Goal: Transaction & Acquisition: Obtain resource

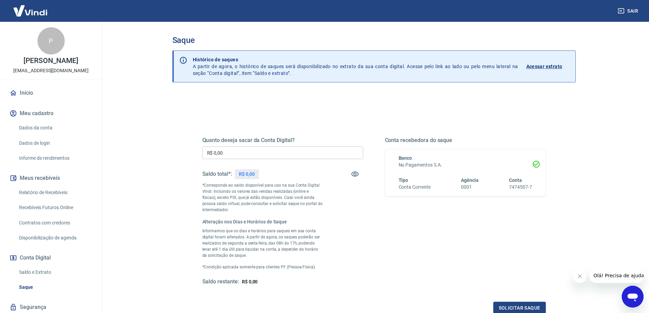
click at [232, 148] on input "R$ 0,00" at bounding box center [282, 153] width 161 height 13
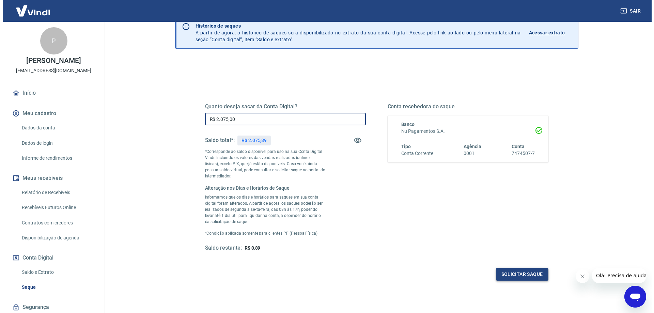
scroll to position [34, 0]
type input "R$ 2.075,00"
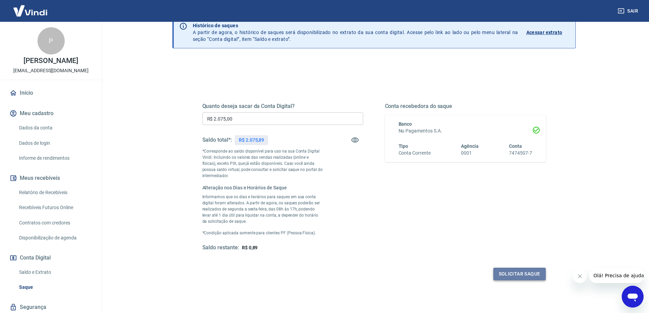
click at [507, 272] on button "Solicitar saque" at bounding box center [519, 274] width 52 height 13
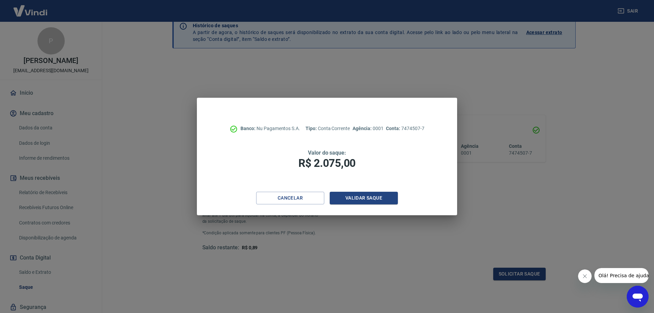
click at [368, 185] on div "Banco: Nu Pagamentos S.A. Tipo: Conta Corrente Agência: 0001 Conta: 7474507-7 V…" at bounding box center [327, 145] width 260 height 94
click at [362, 193] on button "Validar saque" at bounding box center [364, 198] width 68 height 13
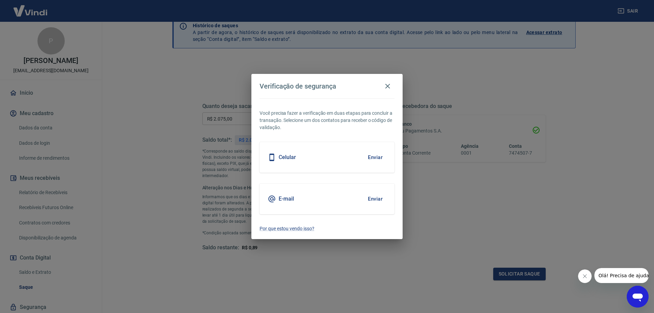
click at [375, 158] on button "Enviar" at bounding box center [375, 157] width 22 height 14
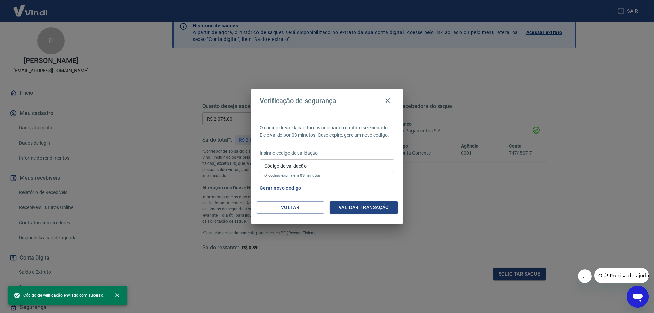
click at [320, 165] on input "Código de validação" at bounding box center [327, 165] width 135 height 13
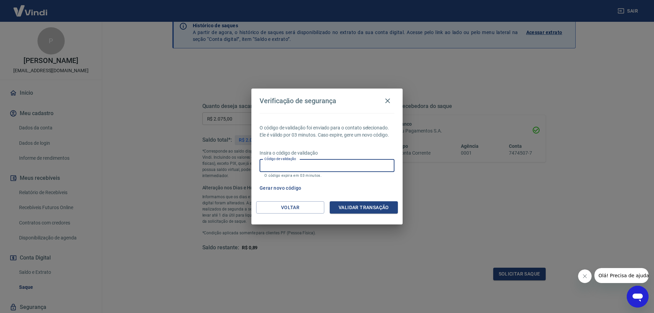
click at [625, 275] on span "Olá! Precisa de ajuda?" at bounding box center [624, 275] width 53 height 5
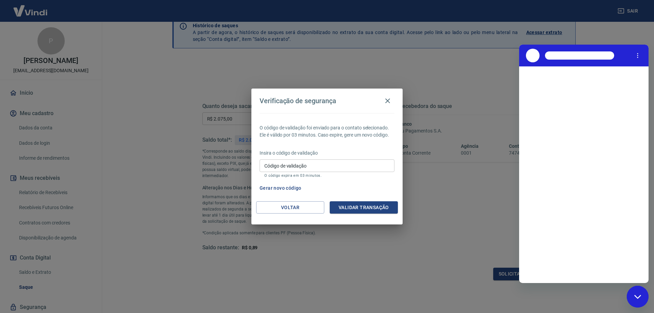
scroll to position [0, 0]
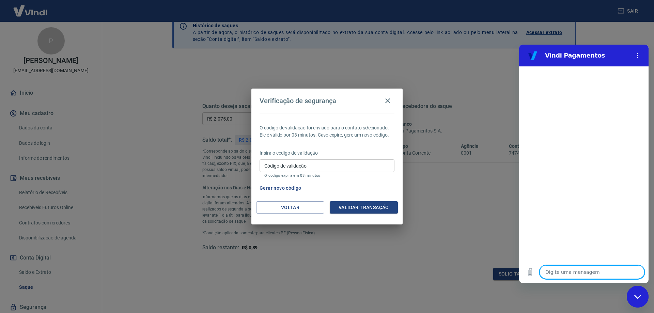
click at [556, 272] on textarea at bounding box center [592, 272] width 105 height 14
type textarea "S"
type textarea "x"
type textarea "Sa"
type textarea "x"
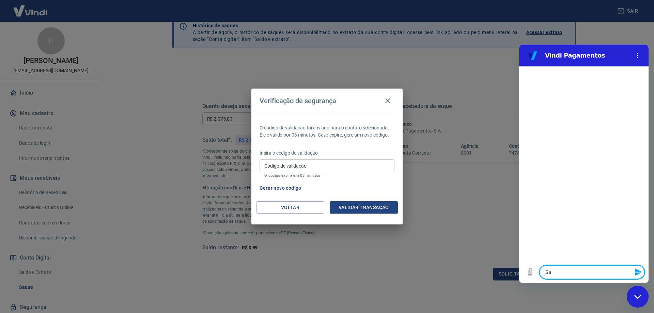
type textarea "Saq"
type textarea "x"
type textarea "Saqu"
type textarea "x"
type textarea "Saque"
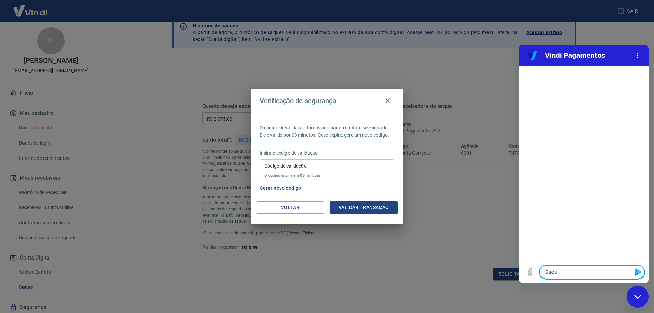
type textarea "x"
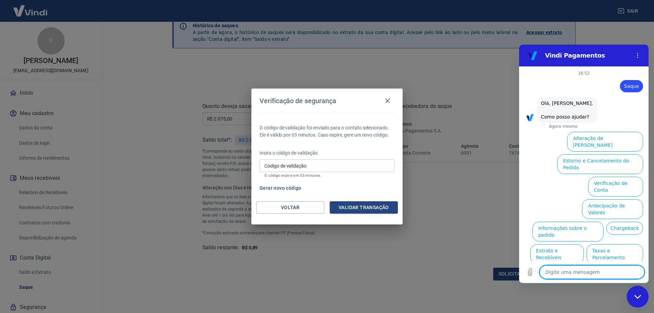
click at [607, 273] on textarea at bounding box center [592, 272] width 105 height 14
type textarea "s"
type textarea "x"
type textarea "sa"
type textarea "x"
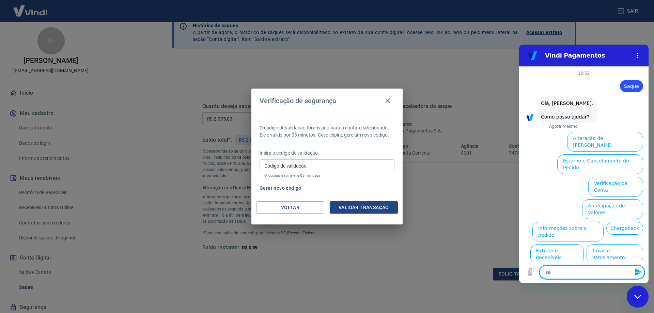
type textarea "saq"
type textarea "x"
type textarea "saqu"
type textarea "x"
type textarea "saque"
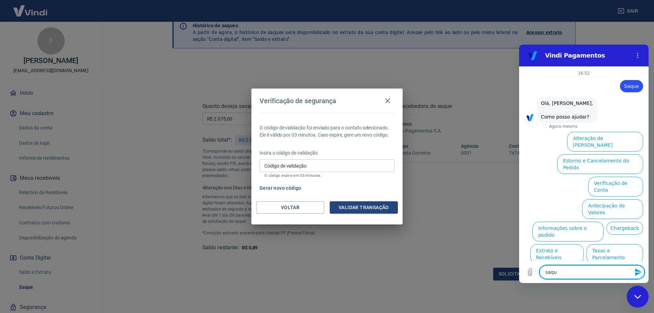
type textarea "x"
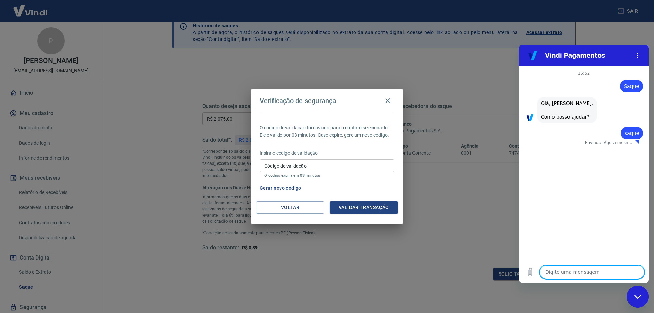
type textarea "x"
click at [577, 270] on textarea at bounding box center [592, 272] width 105 height 14
type textarea "s"
type textarea "x"
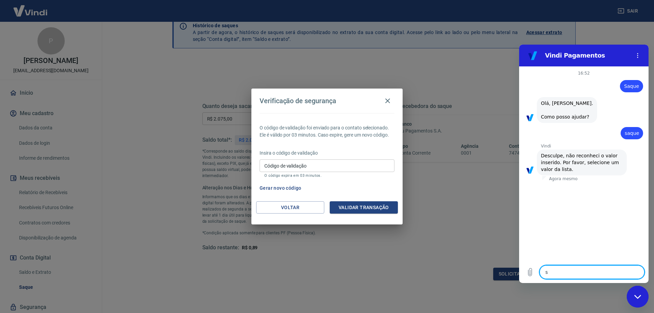
type textarea "sa"
type textarea "x"
type textarea "saq"
type textarea "x"
type textarea "saqu"
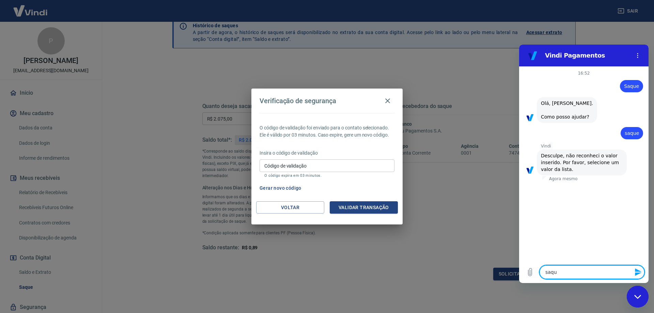
type textarea "x"
type textarea "saque"
type textarea "x"
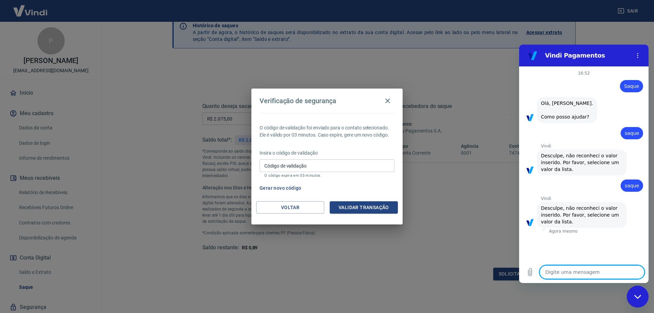
click at [578, 273] on textarea at bounding box center [592, 272] width 105 height 14
type textarea "s"
type textarea "x"
type textarea "sa"
type textarea "x"
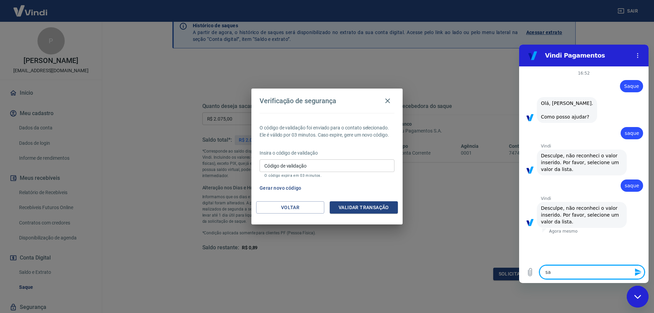
type textarea "saq"
type textarea "x"
type textarea "saqu"
type textarea "x"
type textarea "saque"
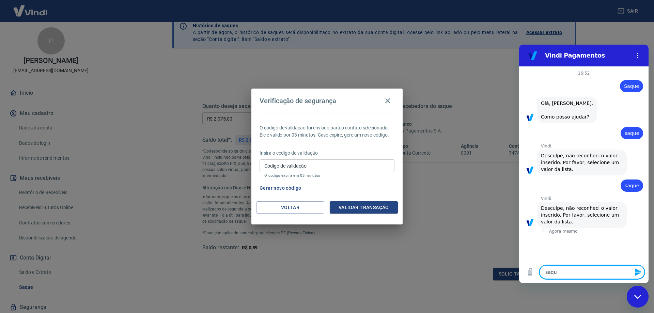
type textarea "x"
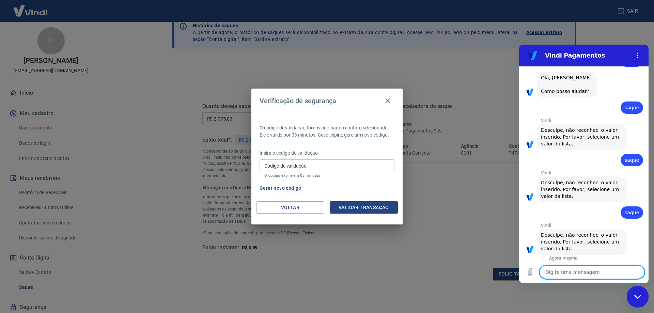
scroll to position [27, 0]
click at [605, 273] on textarea at bounding box center [592, 272] width 105 height 14
type textarea "s"
type textarea "x"
type textarea "sa"
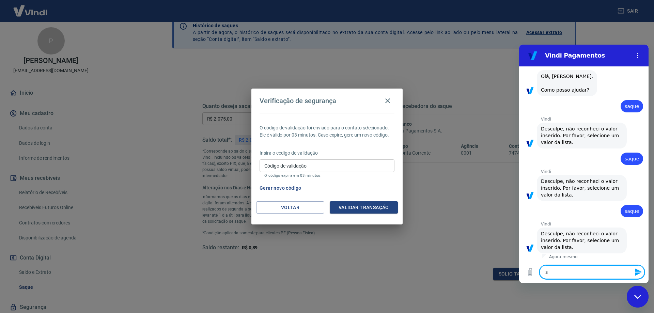
type textarea "x"
type textarea "saq"
type textarea "x"
type textarea "saqu"
type textarea "x"
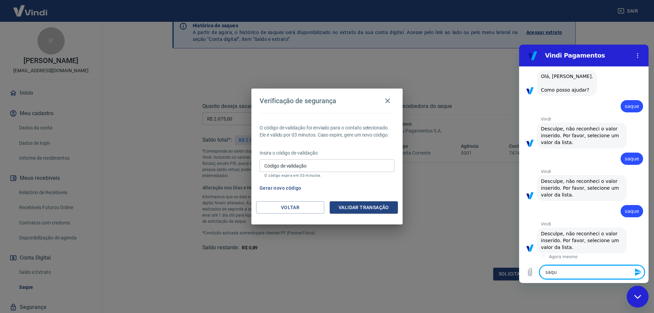
type textarea "saque"
type textarea "x"
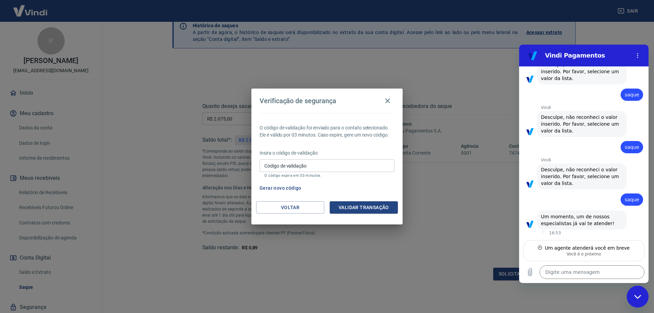
scroll to position [91, 0]
type textarea "x"
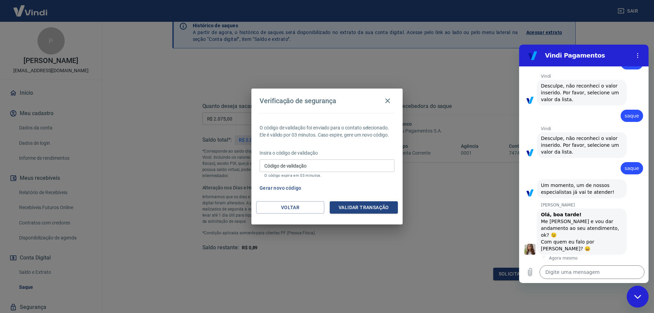
scroll to position [124, 0]
click at [587, 274] on textarea at bounding box center [592, 272] width 105 height 14
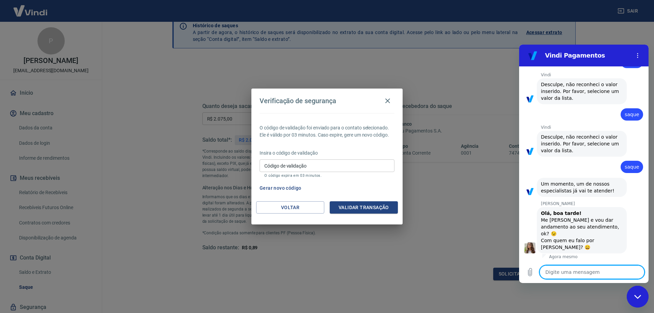
type textarea "B"
type textarea "x"
type textarea "Bo"
type textarea "x"
type textarea "Boa"
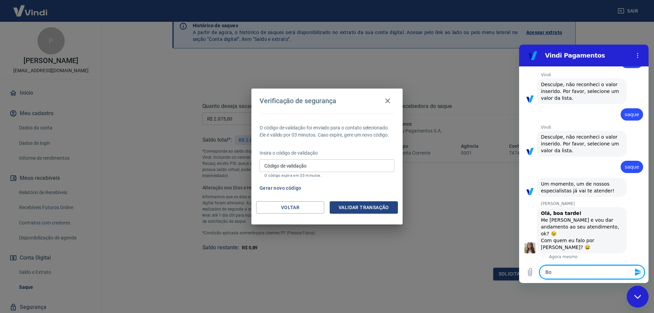
type textarea "x"
type textarea "Boa"
type textarea "x"
type textarea "Boa t"
type textarea "x"
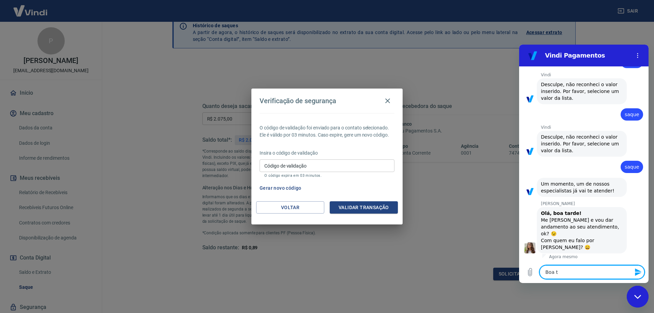
type textarea "Boa ta"
type textarea "x"
type textarea "Boa tar"
type textarea "x"
type textarea "Boa tard"
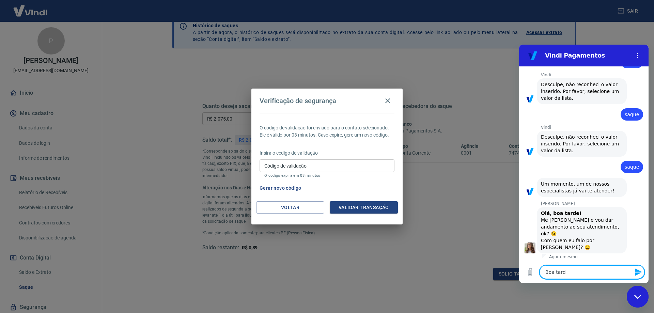
type textarea "x"
type textarea "Boa tarde"
type textarea "x"
type textarea "Boa tarde"
type textarea "x"
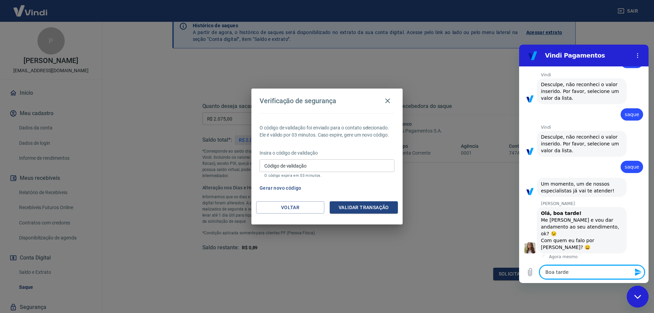
type textarea "Boa tarde m"
type textarea "x"
type textarea "Boa tarde me"
type textarea "x"
type textarea "Boa tarde me"
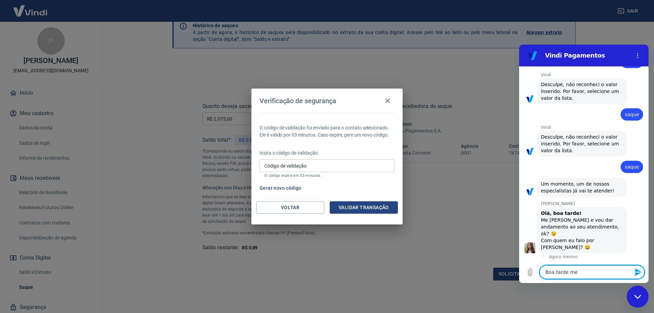
type textarea "x"
type textarea "Boa tarde me c"
type textarea "x"
type textarea "Boa tarde me ch"
type textarea "x"
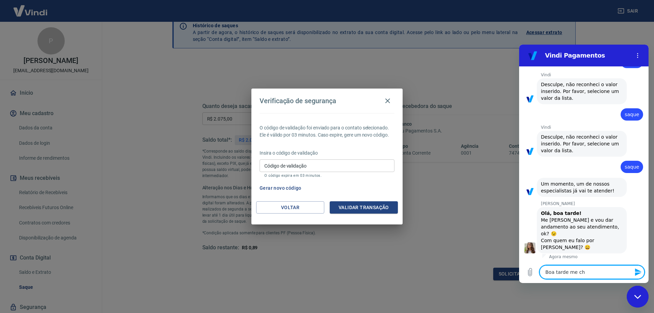
type textarea "Boa tarde me cha"
type textarea "x"
type textarea "Boa tarde me cham"
type textarea "x"
type textarea "Boa tarde me chamo"
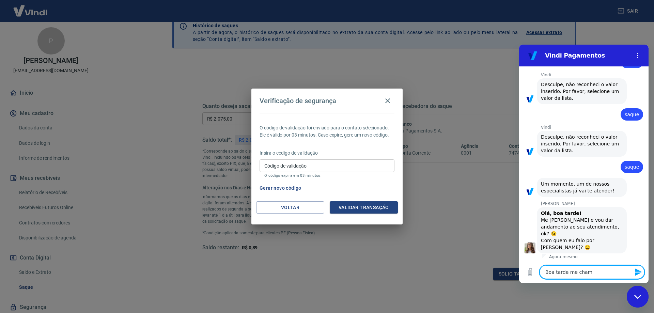
type textarea "x"
type textarea "Boa tarde me chamo"
type textarea "x"
type textarea "Boa tarde me chamo P"
type textarea "x"
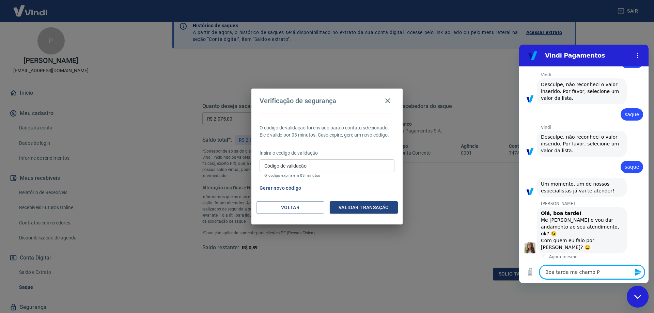
type textarea "Boa tarde me chamo Pa"
type textarea "x"
type textarea "Boa tarde me chamo Pau"
type textarea "x"
type textarea "Boa tarde me [PERSON_NAME]"
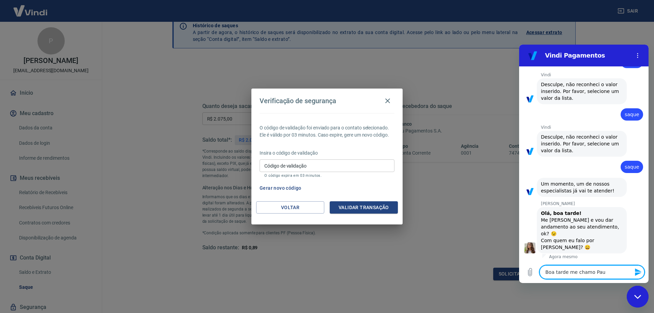
type textarea "x"
type textarea "Boa tarde me chamo Paulo"
type textarea "x"
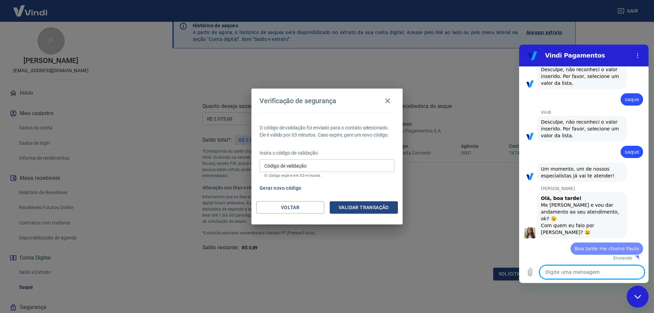
type textarea "x"
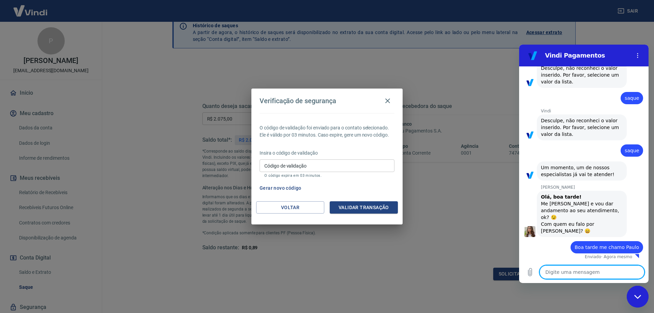
click at [559, 276] on textarea at bounding box center [592, 272] width 105 height 14
type textarea "E"
type textarea "x"
type textarea "Es"
type textarea "x"
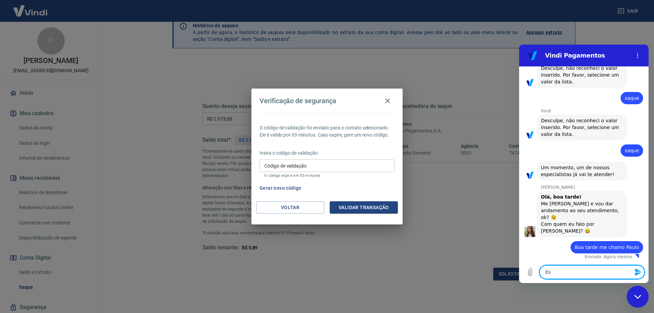
type textarea "Est"
type textarea "x"
type textarea "Esto"
type textarea "x"
type textarea "Estou"
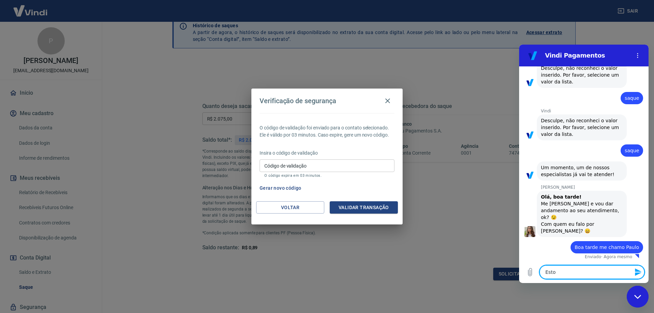
type textarea "x"
type textarea "Estou"
type textarea "x"
type textarea "Estou t"
type textarea "x"
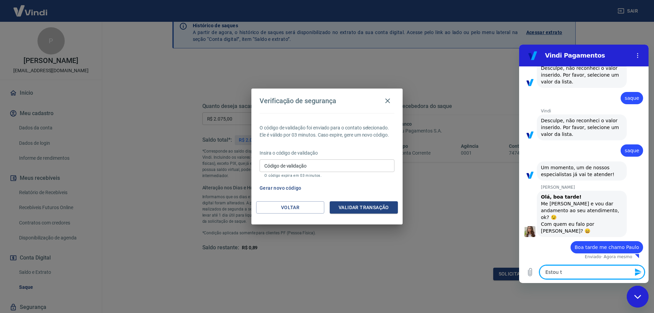
type textarea "Estou te"
type textarea "x"
type textarea "Estou ten"
type textarea "x"
type textarea "Estou tent"
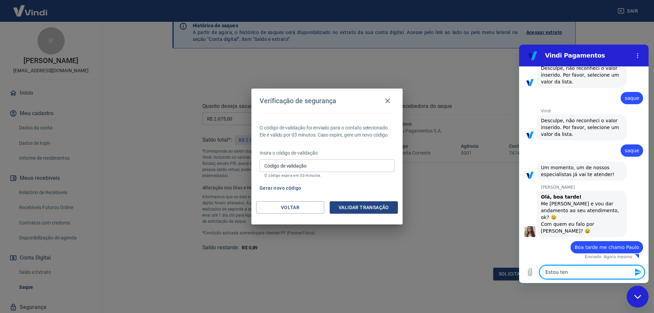
type textarea "x"
type textarea "Estou tenta"
type textarea "x"
type textarea "Estou tentan"
type textarea "x"
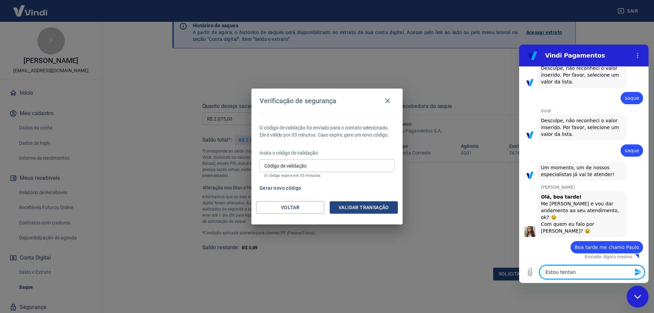
type textarea "Estou tentand"
type textarea "x"
type textarea "Estou tentando"
type textarea "x"
type textarea "Estou tentando"
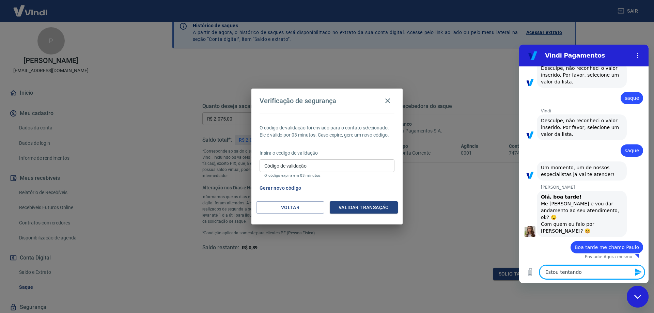
type textarea "x"
type textarea "Estou tentando f"
type textarea "x"
type textarea "Estou tentando fa"
type textarea "x"
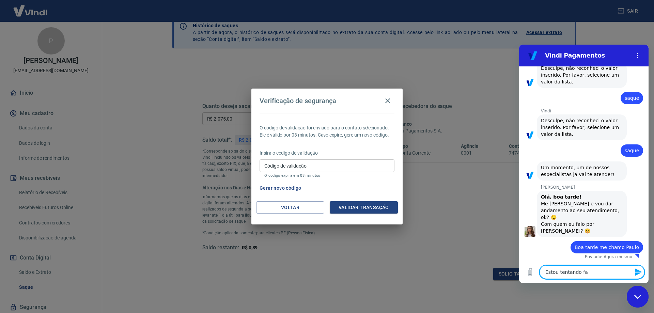
type textarea "Estou tentando faz"
type textarea "x"
type textarea "Estou tentando faze"
type textarea "x"
type textarea "Estou tentando fazer"
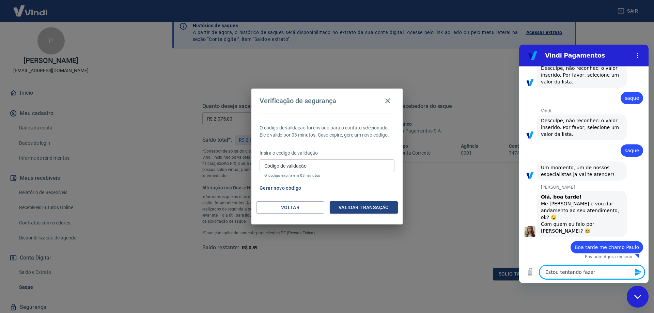
type textarea "x"
type textarea "Estou tentando fazer"
type textarea "x"
type textarea "Estou tentando fazer o"
type textarea "x"
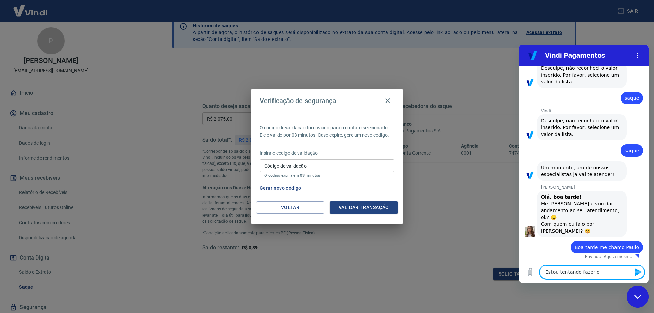
type textarea "Estou tentando fazer o"
type textarea "x"
type textarea "Estou tentando fazer o s"
type textarea "x"
type textarea "Estou tentando fazer o sa"
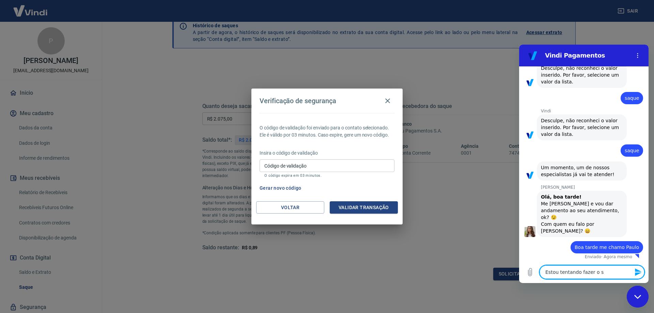
type textarea "x"
type textarea "Estou tentando fazer o saq"
type textarea "x"
type textarea "Estou tentando fazer o saqu"
type textarea "x"
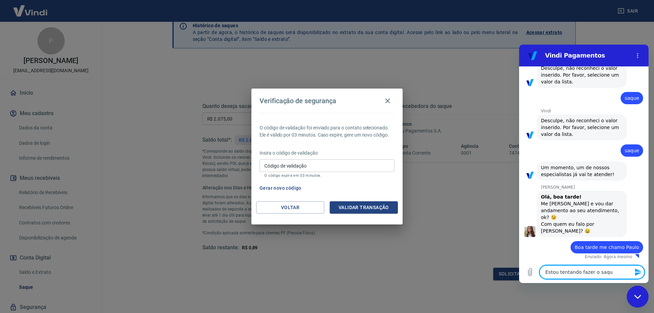
type textarea "Estou tentando fazer o saque"
type textarea "x"
type textarea "Estou tentando fazer o saque,"
type textarea "x"
type textarea "Estou tentando fazer o saque,"
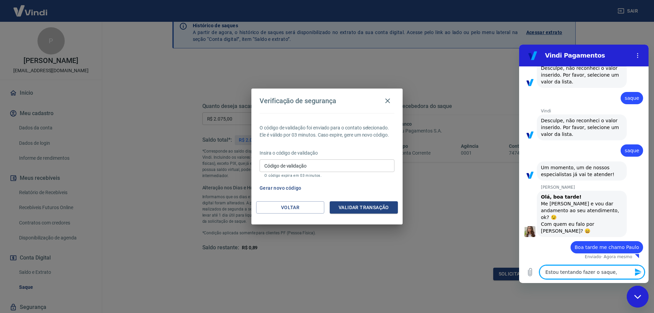
type textarea "x"
type textarea "Estou tentando fazer o saque, e"
type textarea "x"
type textarea "Estou tentando fazer o saque, e"
type textarea "x"
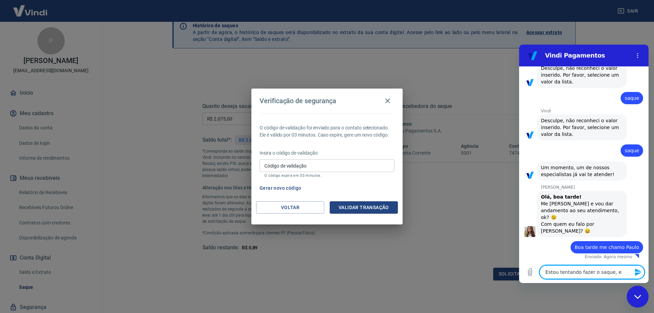
type textarea "Estou tentando fazer o saque, e q"
type textarea "x"
type textarea "Estou tentando fazer o saque, e qu"
type textarea "x"
type textarea "Estou tentando fazer o saque, e qua"
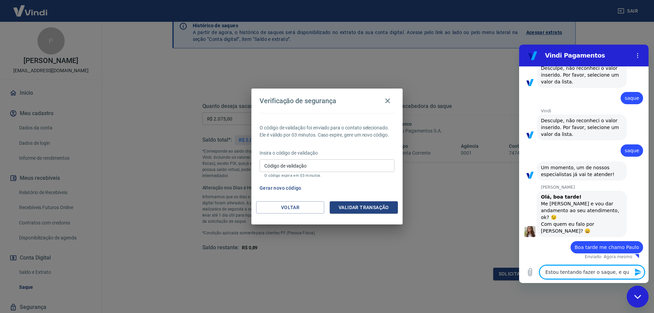
type textarea "x"
type textarea "Estou tentando fazer o saque, e quan"
type textarea "x"
type textarea "Estou tentando fazer o saque, e quand"
type textarea "x"
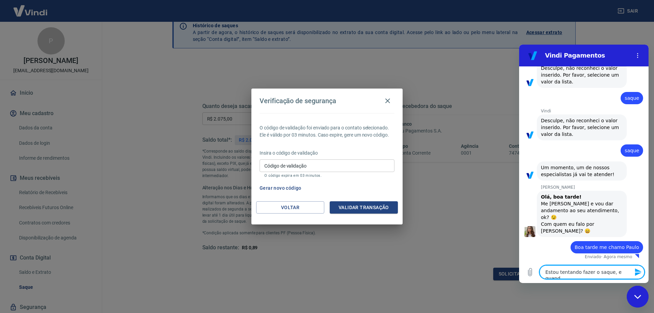
type textarea "Estou tentando fazer o saque, e quando"
type textarea "x"
type textarea "Estou tentando fazer o saque, e quando"
type textarea "x"
type textarea "Estou tentando fazer o saque, e quando p"
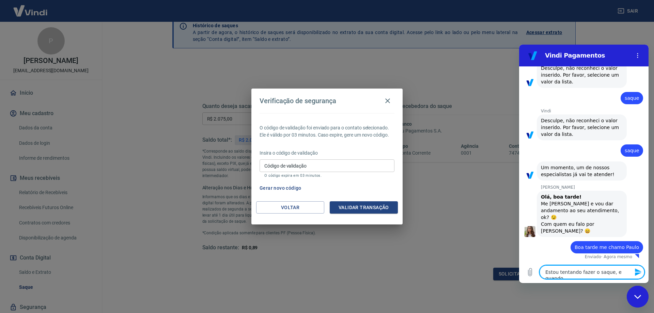
type textarea "x"
type textarea "Estou tentando fazer o saque, e quando pe"
type textarea "x"
type textarea "Estou tentando fazer o saque, e quando ped"
type textarea "x"
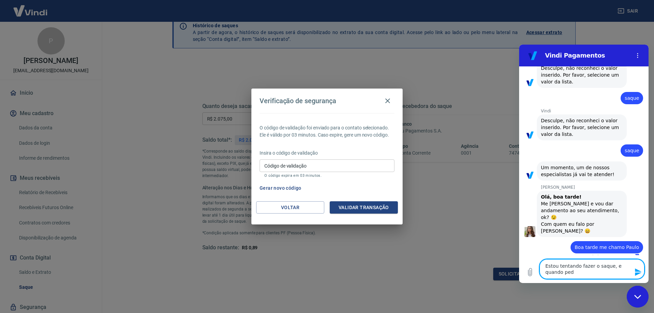
type textarea "Estou tentando fazer o saque, e quando pede"
type textarea "x"
type textarea "Estou tentando fazer o saque, e quando pede"
type textarea "x"
type textarea "Estou tentando fazer o saque, e quando pede a"
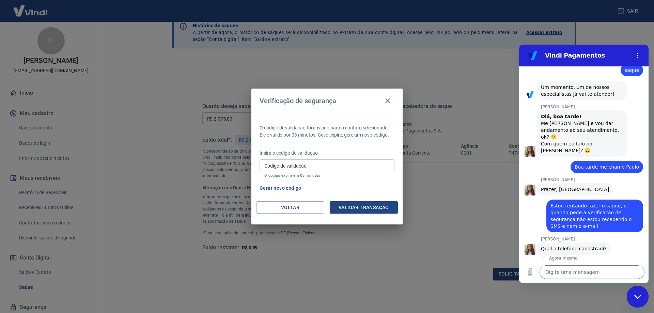
scroll to position [222, 0]
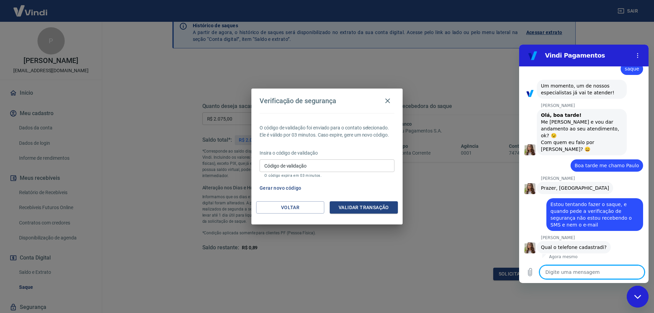
click at [560, 272] on textarea at bounding box center [592, 272] width 105 height 14
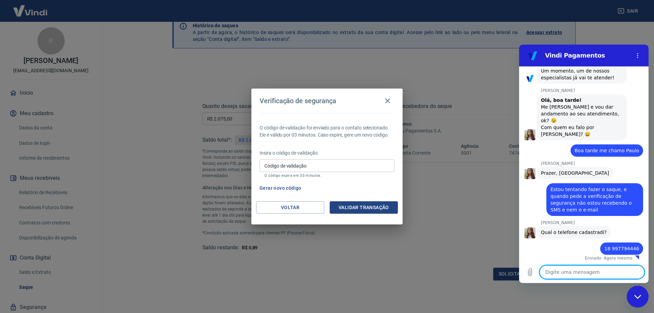
scroll to position [238, 0]
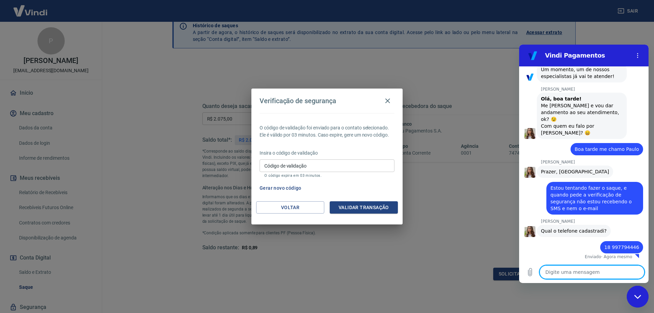
click at [590, 272] on textarea at bounding box center [592, 272] width 105 height 14
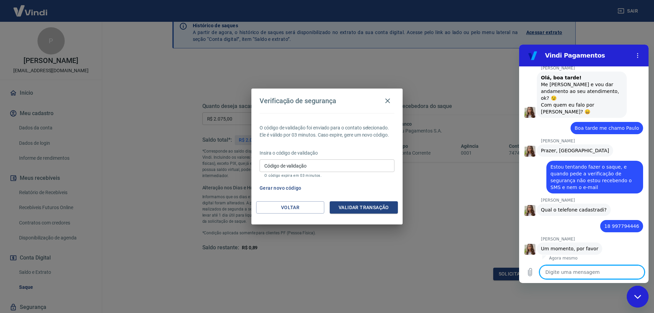
scroll to position [261, 0]
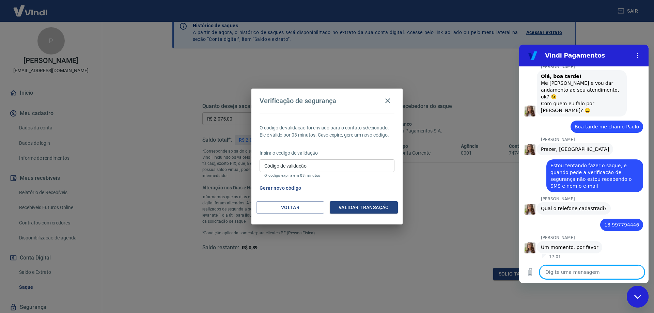
click at [559, 267] on textarea at bounding box center [592, 272] width 105 height 14
click at [555, 270] on textarea at bounding box center [592, 272] width 105 height 14
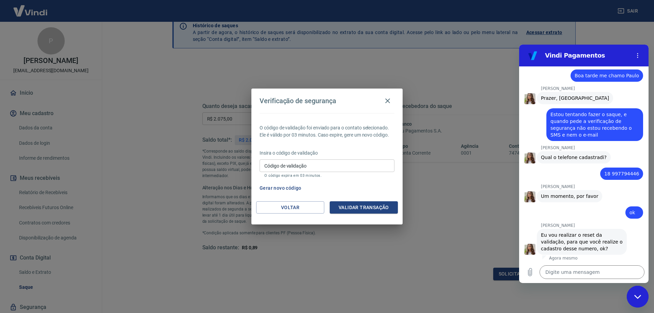
scroll to position [313, 0]
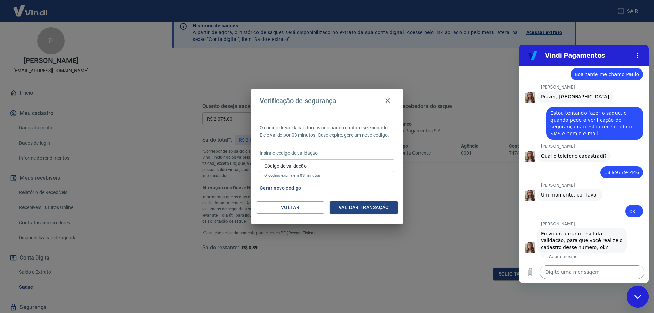
click at [584, 273] on textarea at bounding box center [592, 272] width 105 height 14
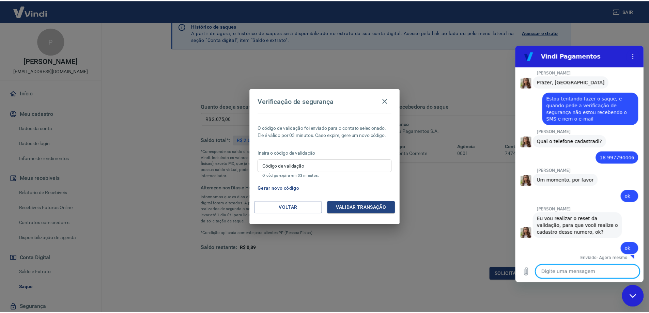
scroll to position [329, 0]
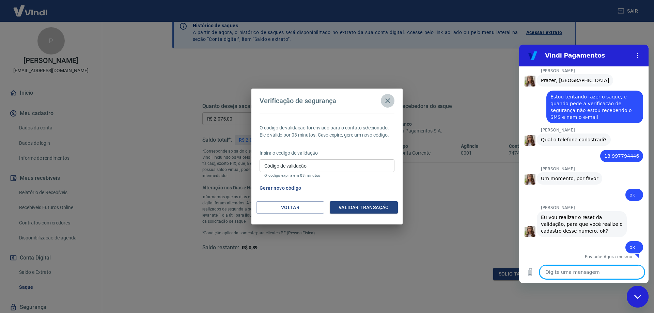
click at [385, 100] on icon "button" at bounding box center [388, 101] width 8 height 8
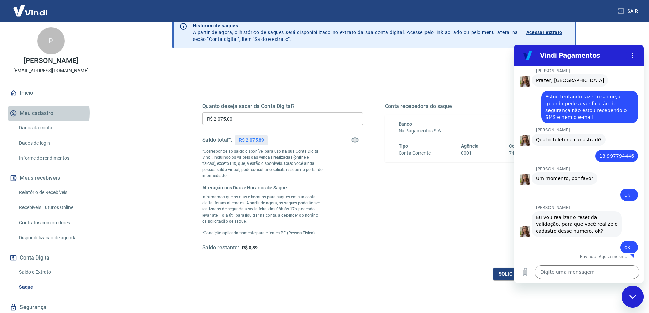
click at [36, 113] on button "Meu cadastro" at bounding box center [51, 113] width 86 height 15
click at [34, 125] on link "Dados da conta" at bounding box center [54, 128] width 77 height 14
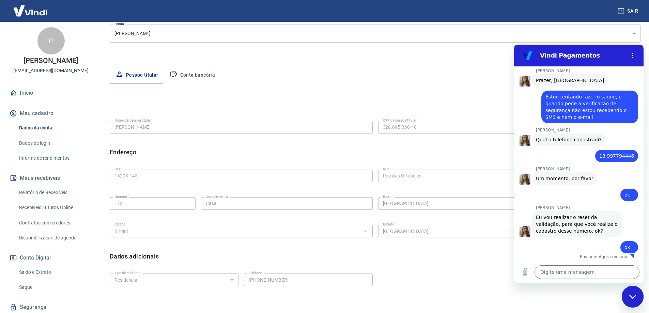
scroll to position [89, 0]
click at [43, 113] on button "Meu cadastro" at bounding box center [51, 113] width 86 height 15
click at [25, 86] on link "Início" at bounding box center [51, 93] width 86 height 15
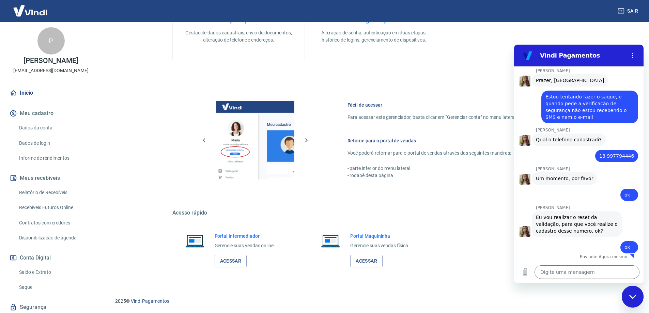
scroll to position [22, 0]
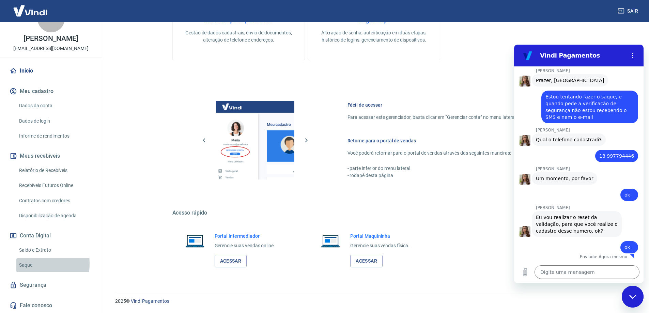
click at [22, 264] on link "Saque" at bounding box center [54, 265] width 77 height 14
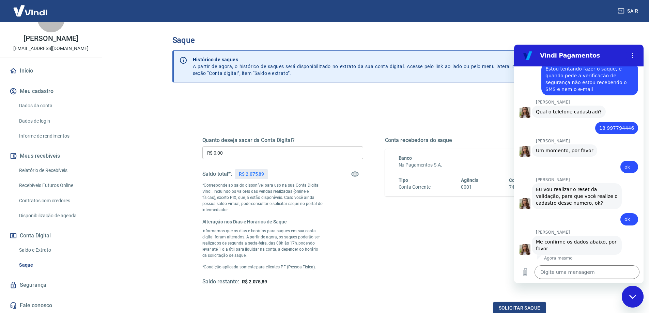
scroll to position [359, 0]
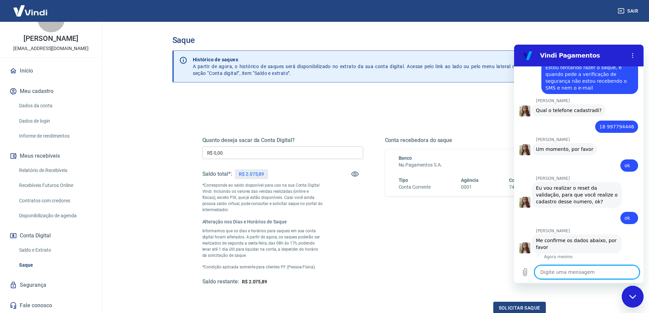
click at [555, 272] on textarea at bounding box center [587, 272] width 105 height 14
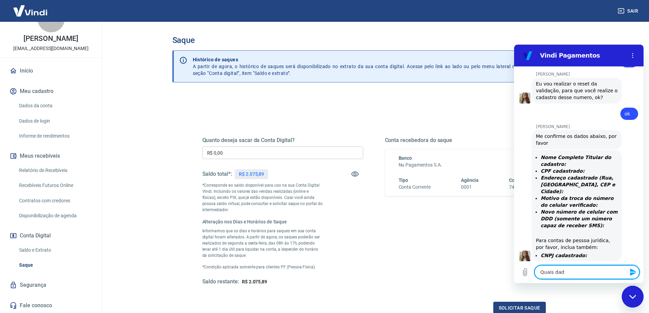
scroll to position [464, 0]
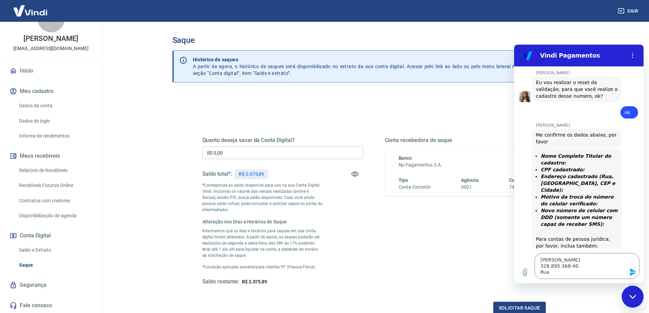
click at [46, 105] on link "Dados da conta" at bounding box center [54, 106] width 77 height 14
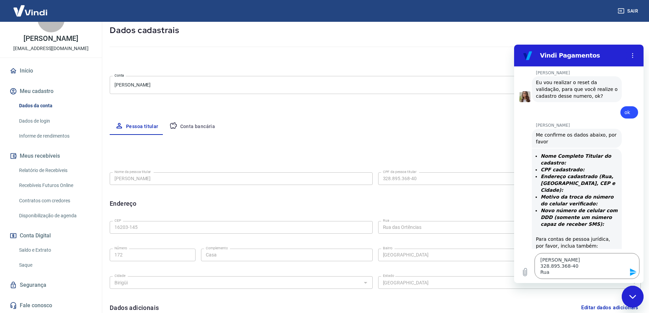
scroll to position [123, 0]
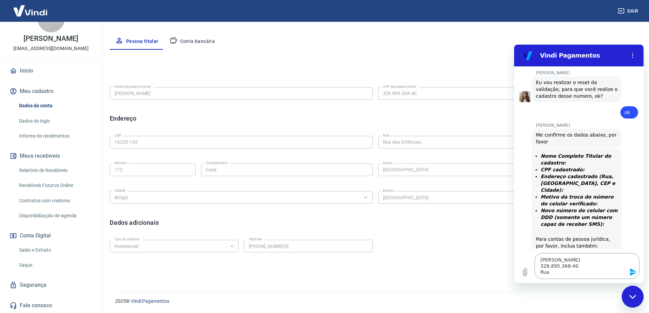
click at [564, 276] on textarea "[PERSON_NAME] 328.895.368-40 Rua" at bounding box center [587, 266] width 105 height 26
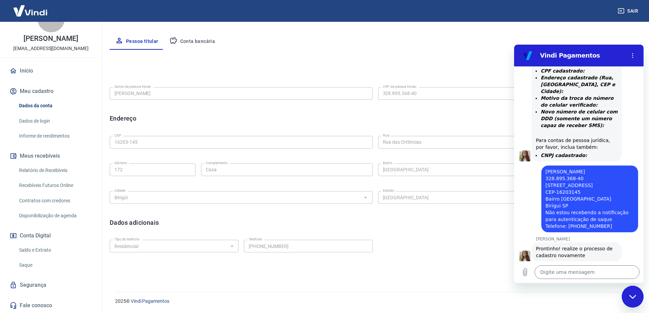
scroll to position [565, 0]
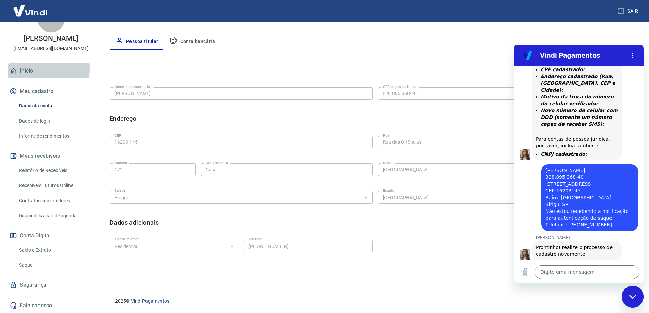
click at [25, 68] on link "Início" at bounding box center [51, 70] width 86 height 15
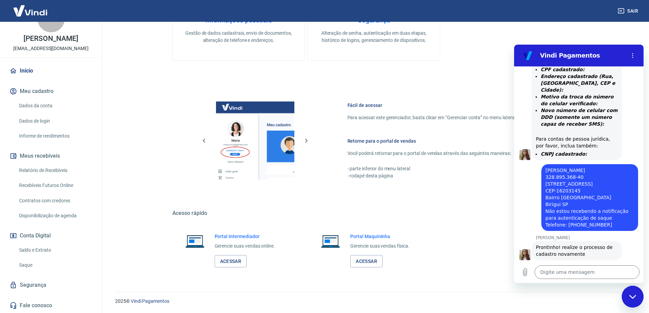
scroll to position [218, 0]
click at [43, 104] on link "Dados da conta" at bounding box center [54, 106] width 77 height 14
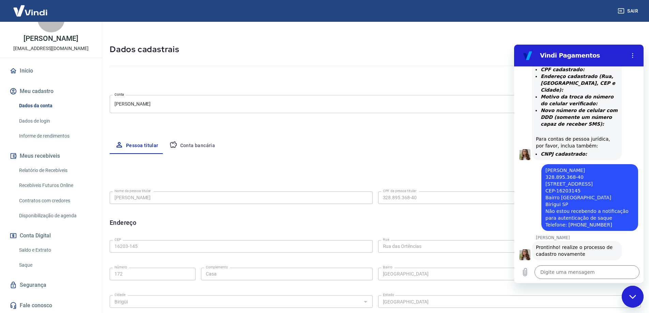
scroll to position [34, 0]
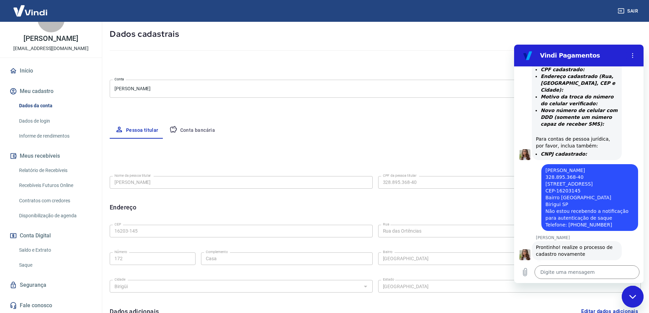
click at [171, 133] on icon "button" at bounding box center [173, 129] width 8 height 8
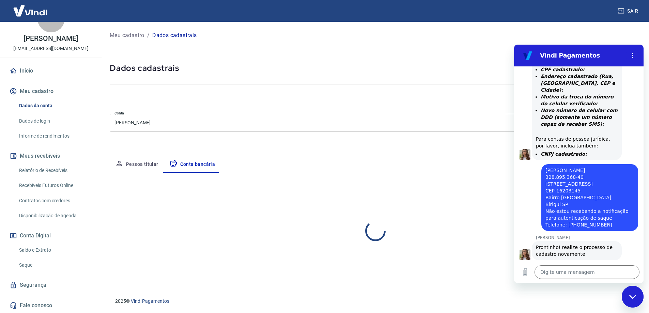
scroll to position [0, 0]
click at [130, 164] on button "Pessoa titular" at bounding box center [137, 164] width 54 height 16
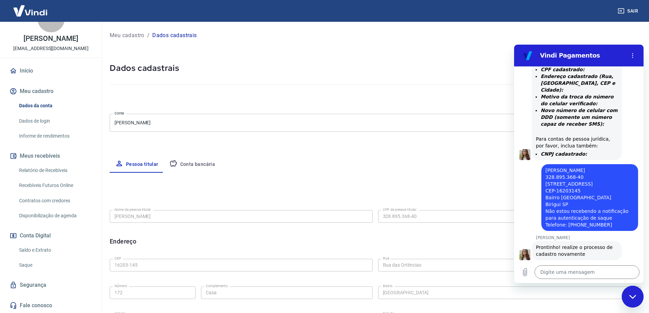
click at [29, 105] on link "Dados da conta" at bounding box center [54, 106] width 77 height 14
click at [25, 265] on link "Saque" at bounding box center [54, 265] width 77 height 14
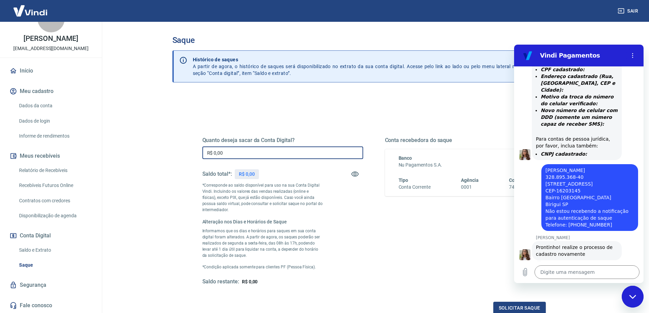
click at [228, 151] on input "R$ 0,00" at bounding box center [282, 153] width 161 height 13
click at [522, 304] on button "Solicitar saque" at bounding box center [519, 308] width 52 height 13
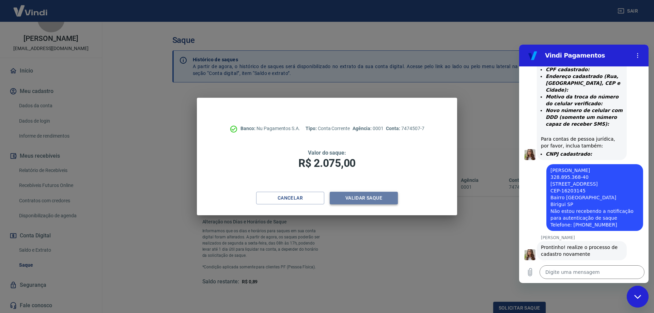
click at [373, 195] on button "Validar saque" at bounding box center [364, 198] width 68 height 13
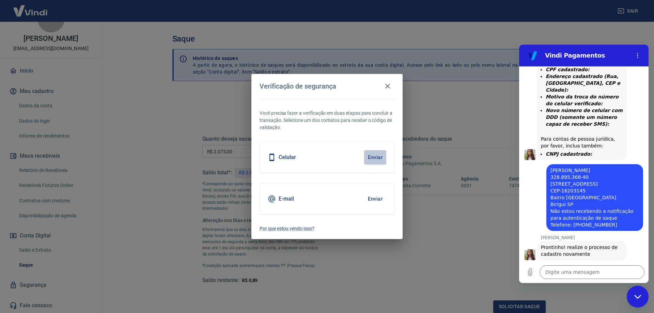
click at [376, 156] on button "Enviar" at bounding box center [375, 157] width 22 height 14
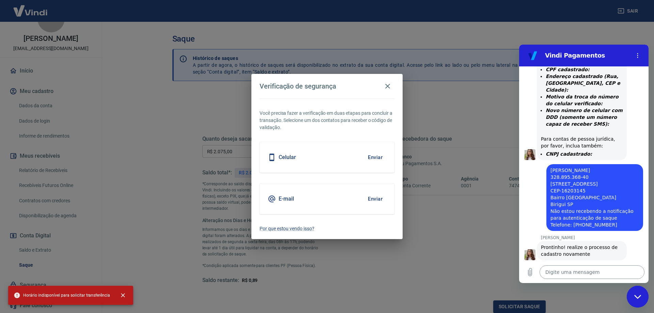
click at [565, 274] on textarea at bounding box center [592, 272] width 105 height 14
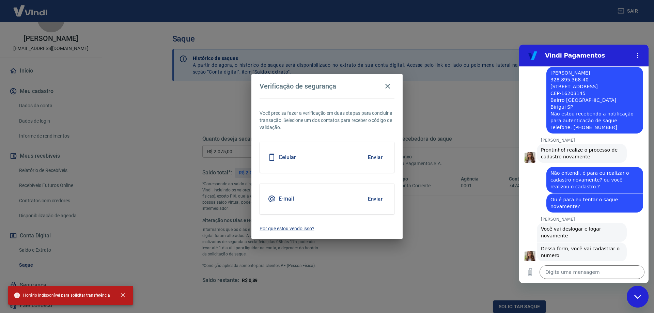
scroll to position [663, 0]
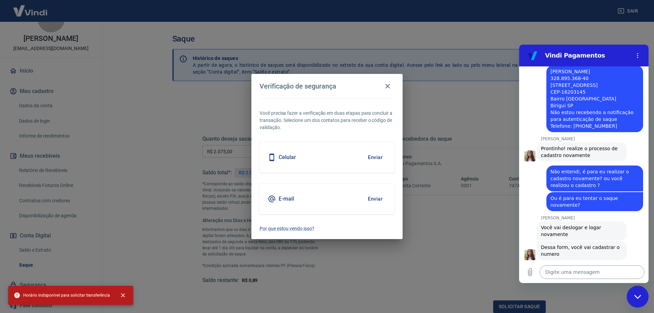
click at [586, 270] on textarea at bounding box center [592, 272] width 105 height 14
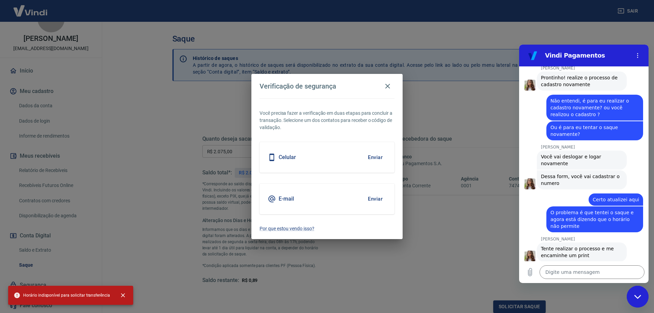
scroll to position [736, 0]
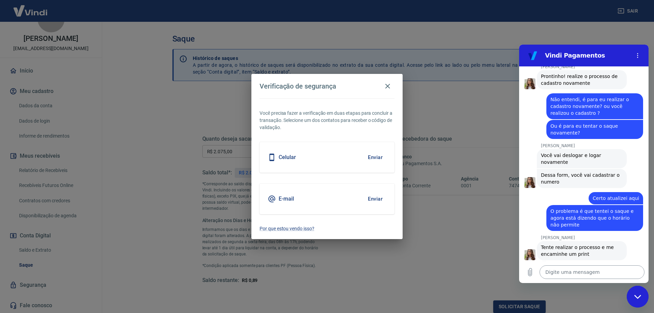
click at [596, 268] on textarea at bounding box center [592, 272] width 105 height 14
click at [530, 272] on icon "Carregar arquivo" at bounding box center [530, 272] width 8 height 8
click at [549, 270] on textarea at bounding box center [592, 272] width 105 height 14
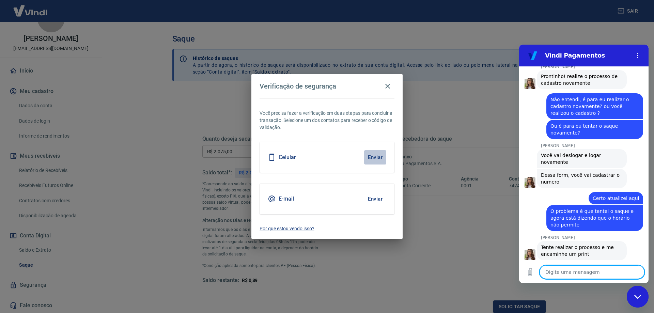
click at [375, 156] on button "Enviar" at bounding box center [375, 157] width 22 height 14
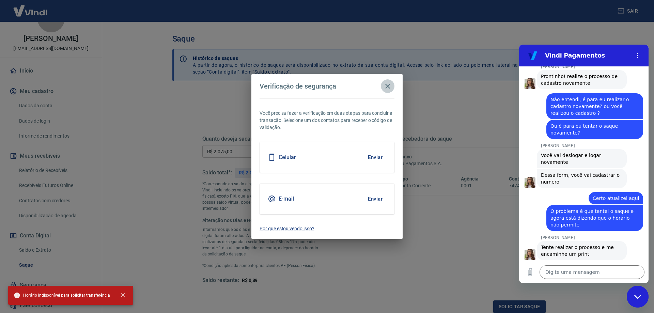
click at [388, 86] on icon "button" at bounding box center [387, 86] width 5 height 5
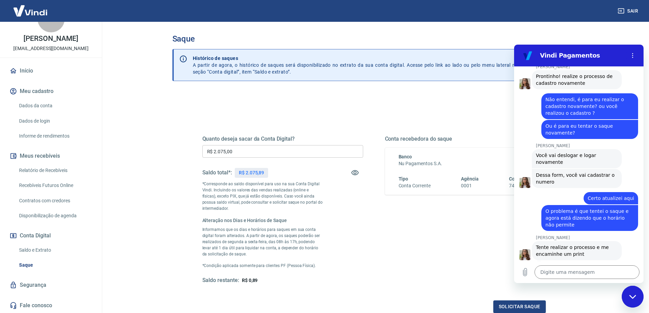
click at [313, 150] on input "R$ 2.075,00" at bounding box center [282, 151] width 161 height 13
click at [515, 305] on button "Solicitar saque" at bounding box center [519, 307] width 52 height 13
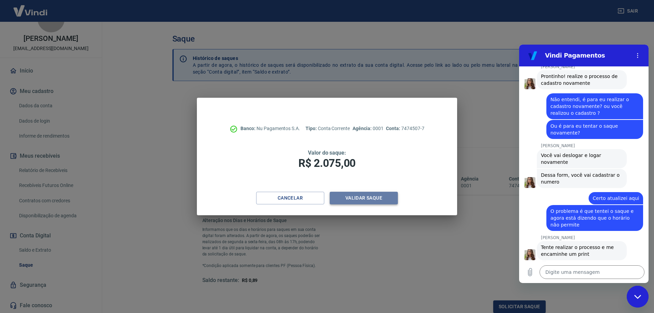
click at [366, 199] on button "Validar saque" at bounding box center [364, 198] width 68 height 13
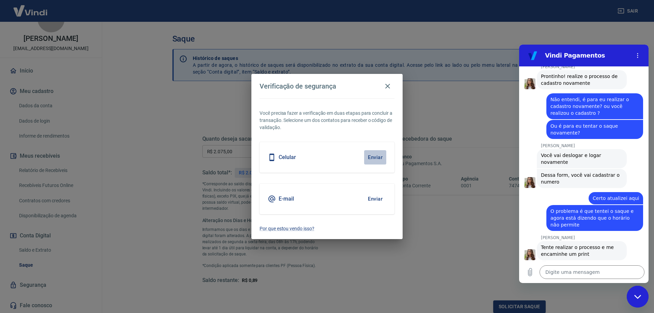
click at [372, 157] on button "Enviar" at bounding box center [375, 157] width 22 height 14
click at [534, 274] on icon "Carregar arquivo" at bounding box center [530, 272] width 8 height 8
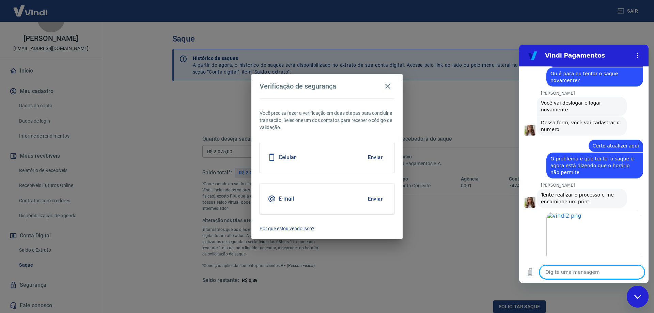
scroll to position [789, 0]
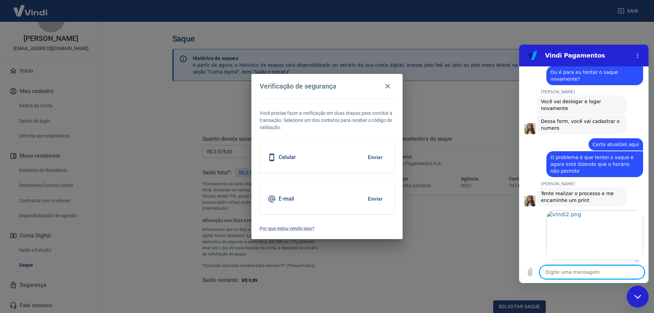
click at [571, 273] on textarea at bounding box center [592, 272] width 105 height 14
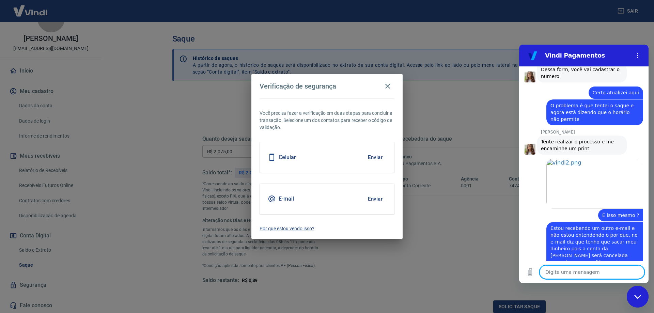
scroll to position [843, 0]
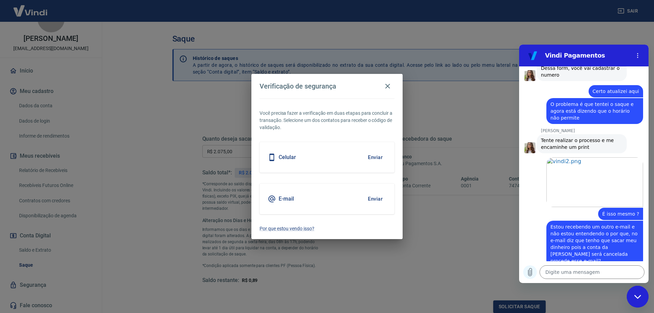
click at [529, 272] on icon "Carregar arquivo" at bounding box center [530, 272] width 8 height 8
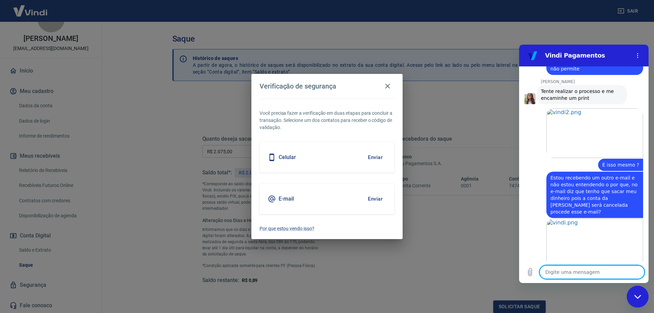
scroll to position [893, 0]
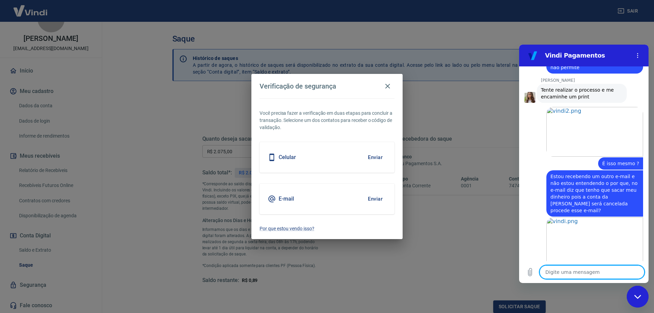
click at [593, 273] on textarea at bounding box center [592, 272] width 105 height 14
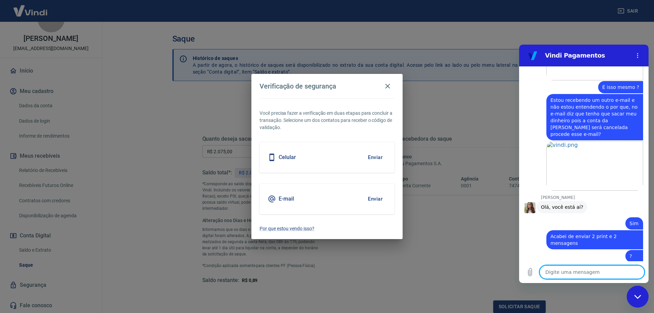
scroll to position [971, 0]
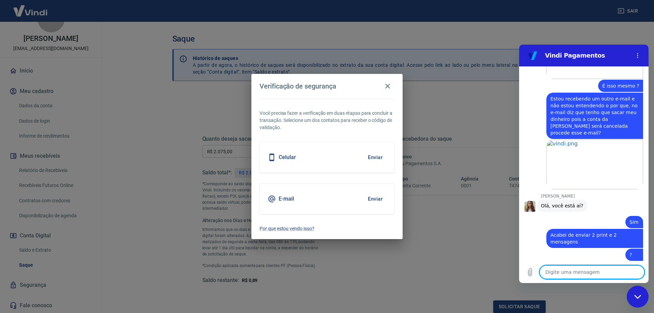
click at [581, 229] on div "diz: Acabei de enviar 2 print e 2 mensagens" at bounding box center [595, 238] width 97 height 19
click at [572, 269] on textarea at bounding box center [592, 272] width 105 height 14
click at [606, 270] on textarea at bounding box center [592, 272] width 105 height 14
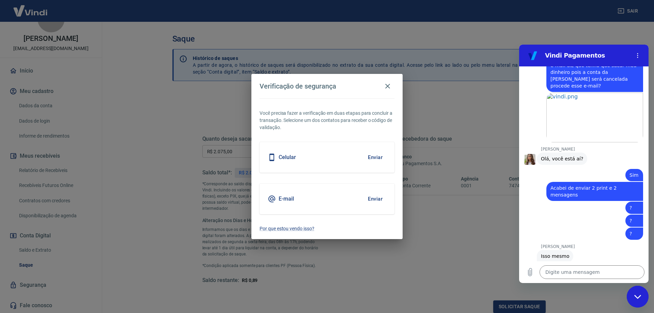
scroll to position [1019, 0]
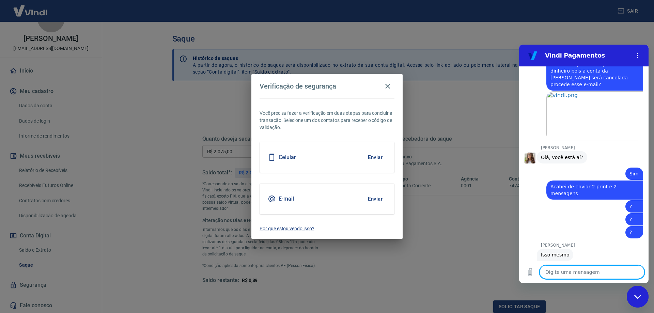
click at [580, 271] on textarea at bounding box center [592, 272] width 105 height 14
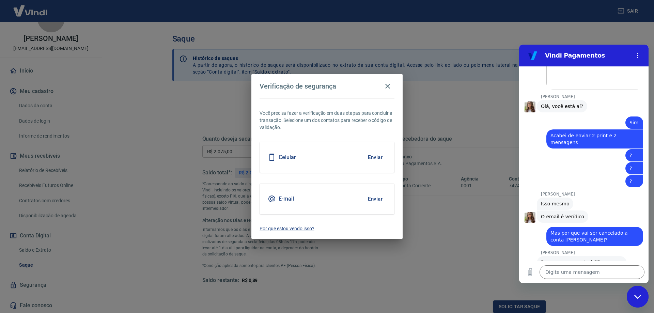
scroll to position [1072, 0]
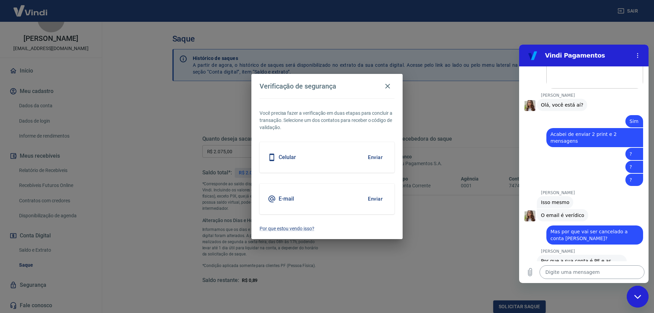
click at [575, 271] on textarea at bounding box center [592, 272] width 105 height 14
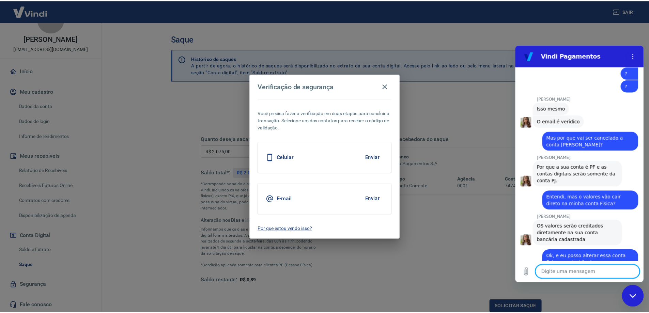
scroll to position [1167, 0]
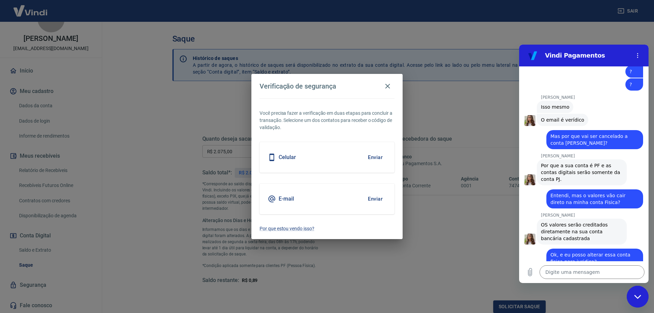
click at [373, 156] on button "Enviar" at bounding box center [375, 157] width 22 height 14
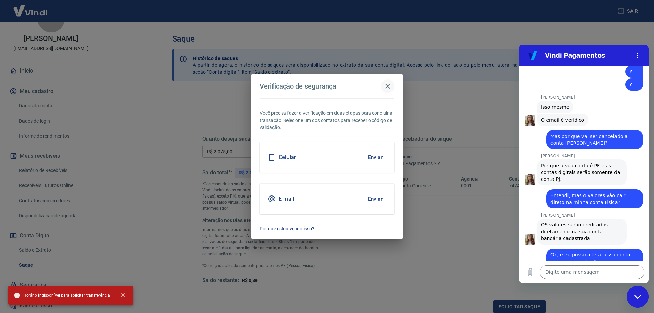
click at [387, 84] on icon "button" at bounding box center [388, 86] width 8 height 8
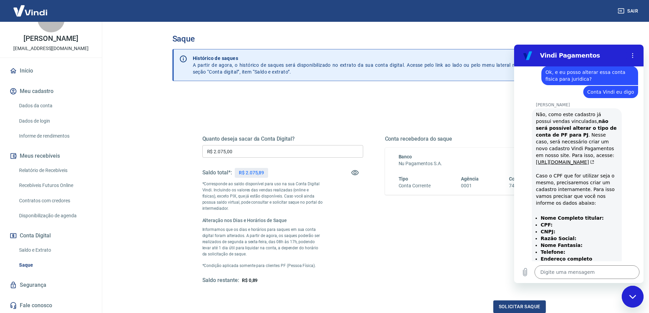
scroll to position [1361, 0]
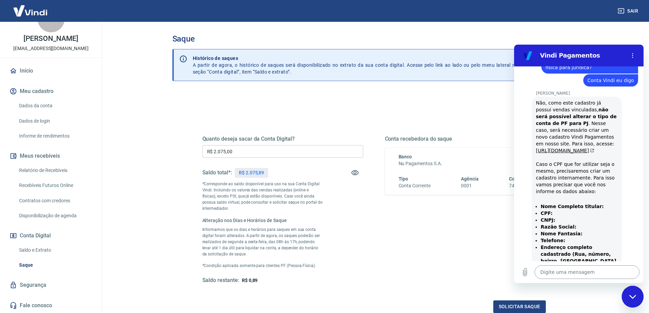
click at [569, 268] on textarea at bounding box center [587, 272] width 105 height 14
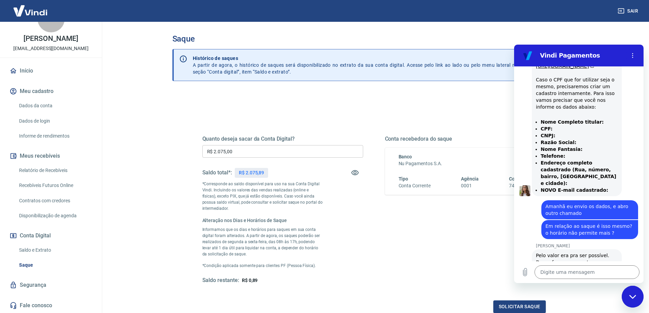
scroll to position [1447, 0]
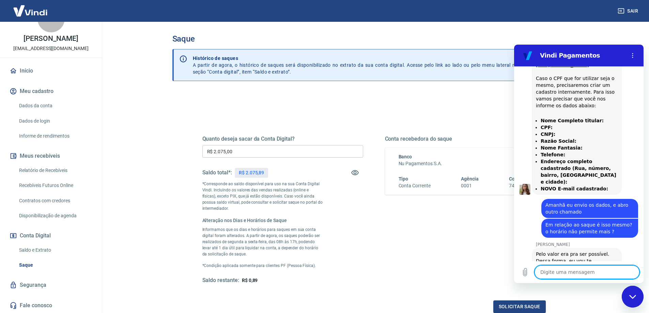
click at [557, 271] on textarea at bounding box center [587, 272] width 105 height 14
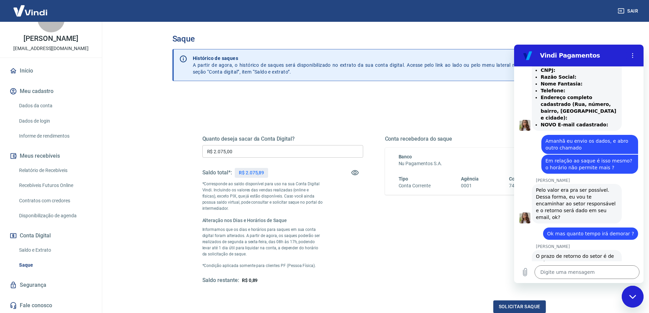
scroll to position [1512, 0]
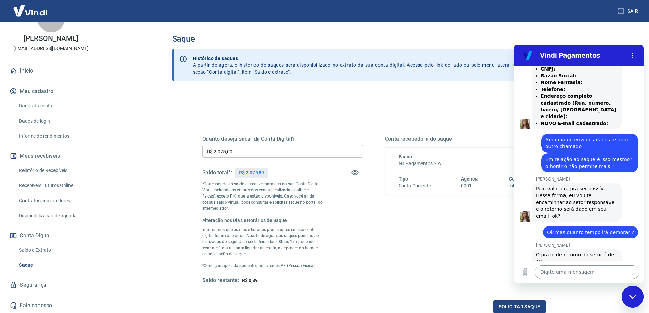
click at [547, 272] on textarea at bounding box center [587, 272] width 105 height 14
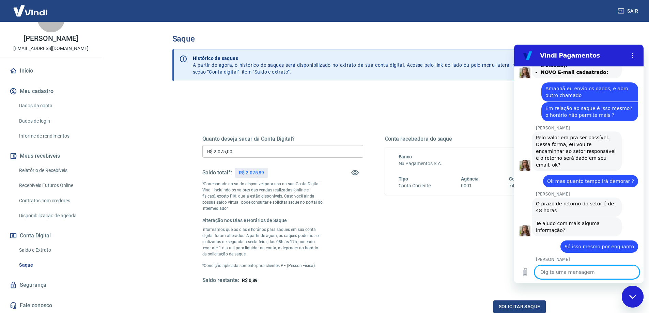
scroll to position [1565, 0]
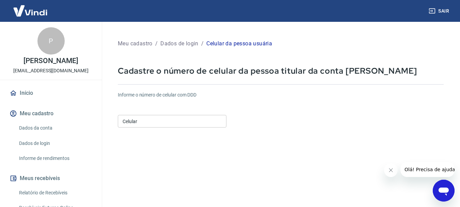
click at [143, 125] on input "Celular" at bounding box center [172, 121] width 109 height 13
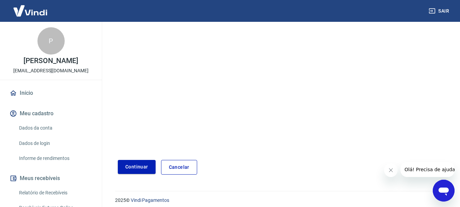
scroll to position [116, 0]
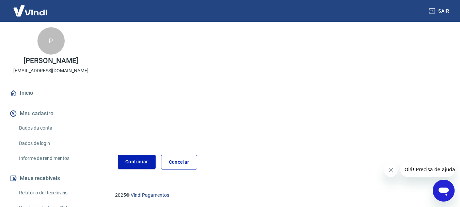
type input "[PHONE_NUMBER]"
click at [134, 159] on button "Continuar" at bounding box center [137, 162] width 38 height 14
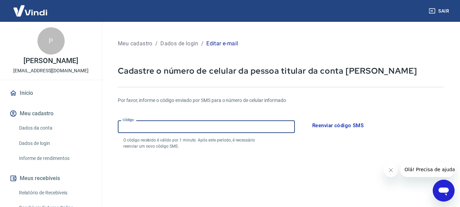
click at [195, 127] on input "Código" at bounding box center [206, 126] width 177 height 13
click at [185, 126] on input "Código" at bounding box center [206, 126] width 177 height 13
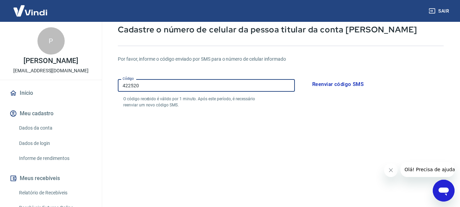
scroll to position [136, 0]
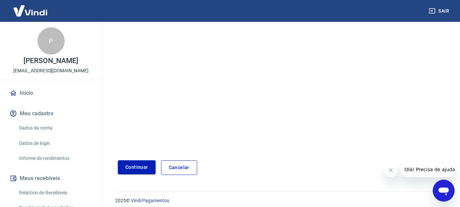
type input "422520"
click at [139, 167] on button "Continuar" at bounding box center [137, 167] width 38 height 14
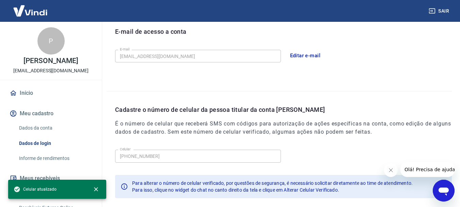
scroll to position [230, 0]
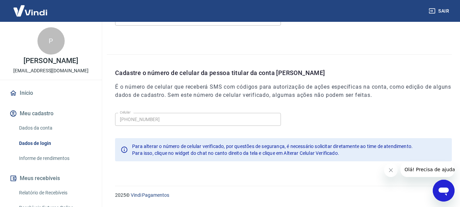
click at [388, 174] on button "Fechar mensagem da empresa" at bounding box center [391, 170] width 14 height 14
